Goal: Information Seeking & Learning: Learn about a topic

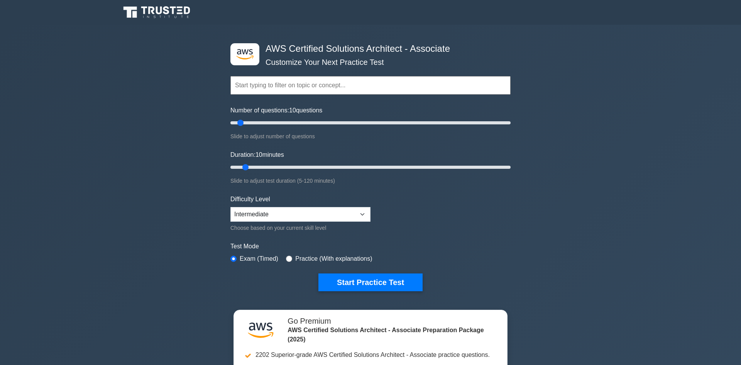
select select "intermediate"
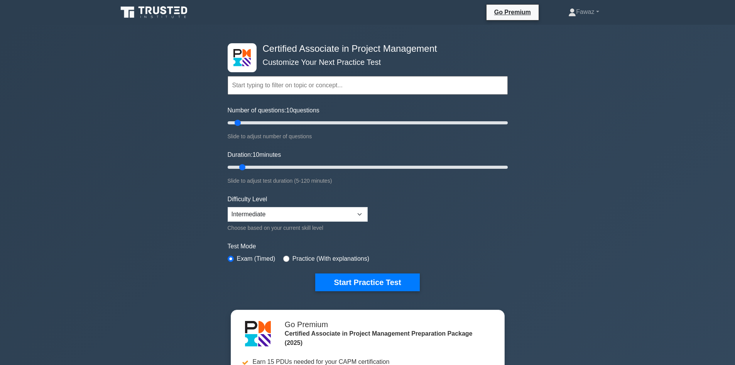
select select "intermediate"
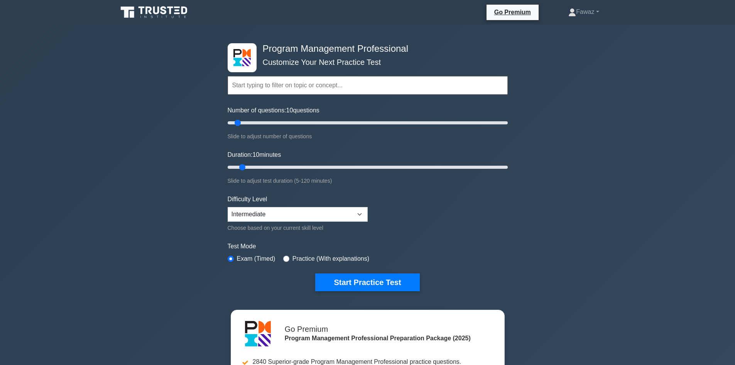
select select "intermediate"
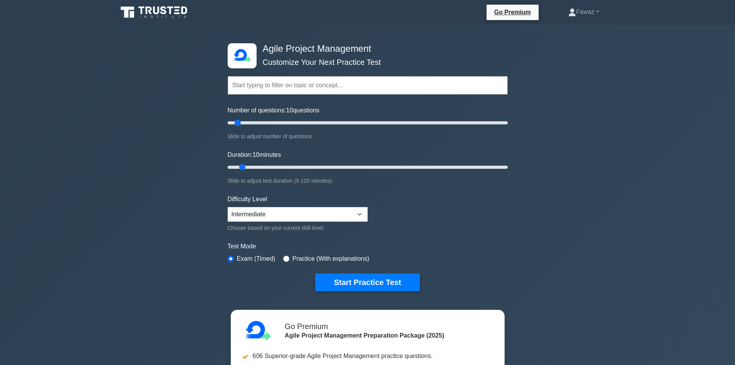
select select "intermediate"
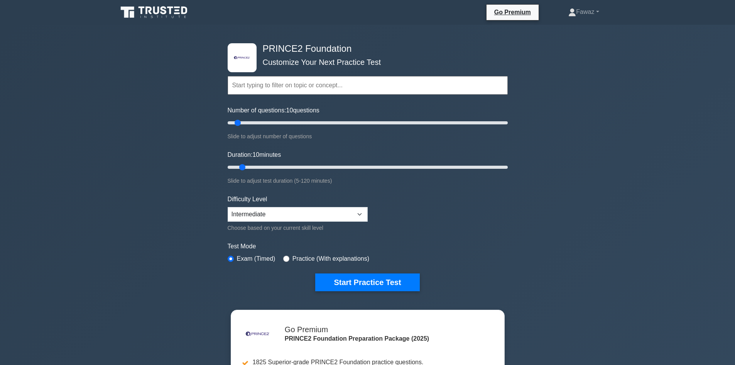
select select "intermediate"
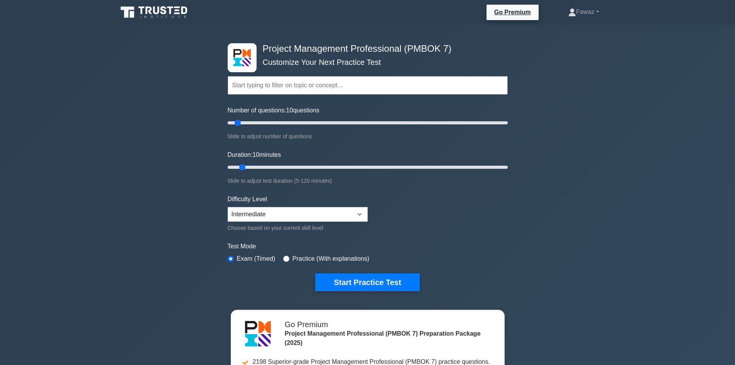
select select "intermediate"
